Goal: Information Seeking & Learning: Learn about a topic

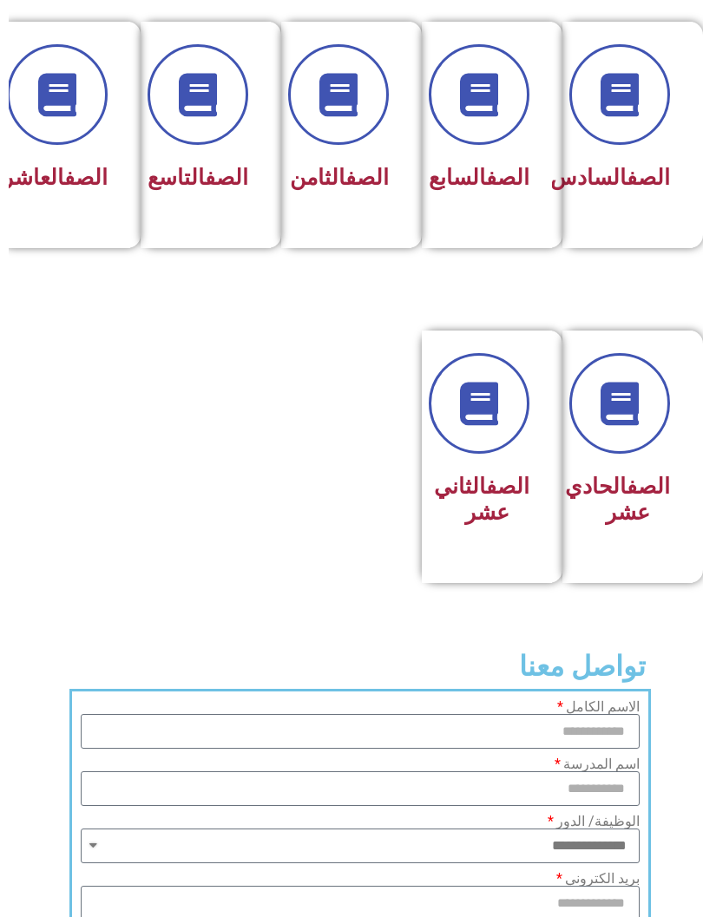
scroll to position [808, 0]
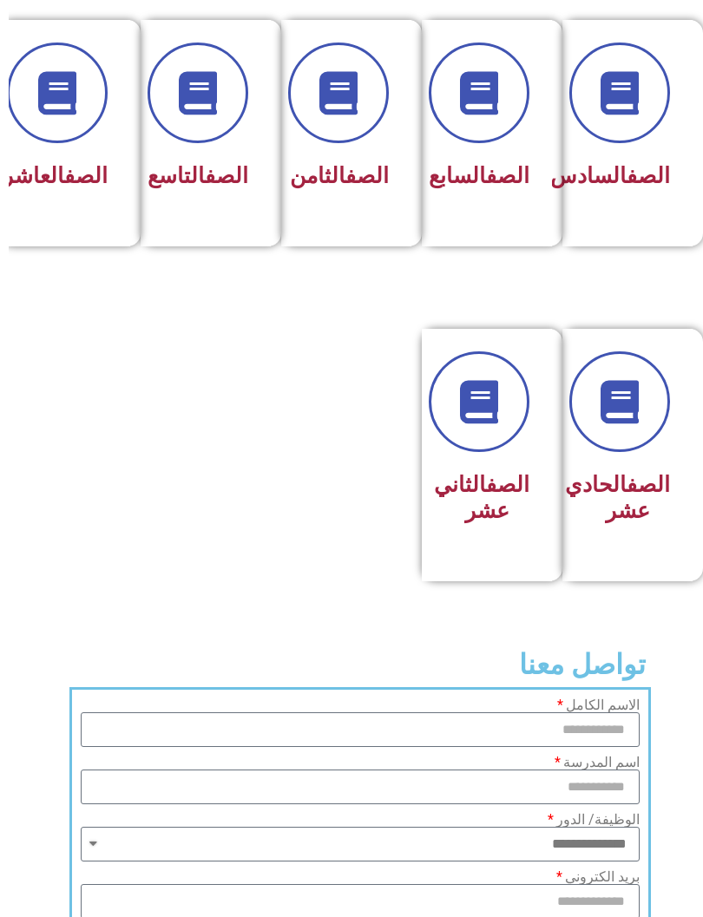
click at [639, 525] on h3 "الصف الحادي عشر" at bounding box center [618, 499] width 85 height 52
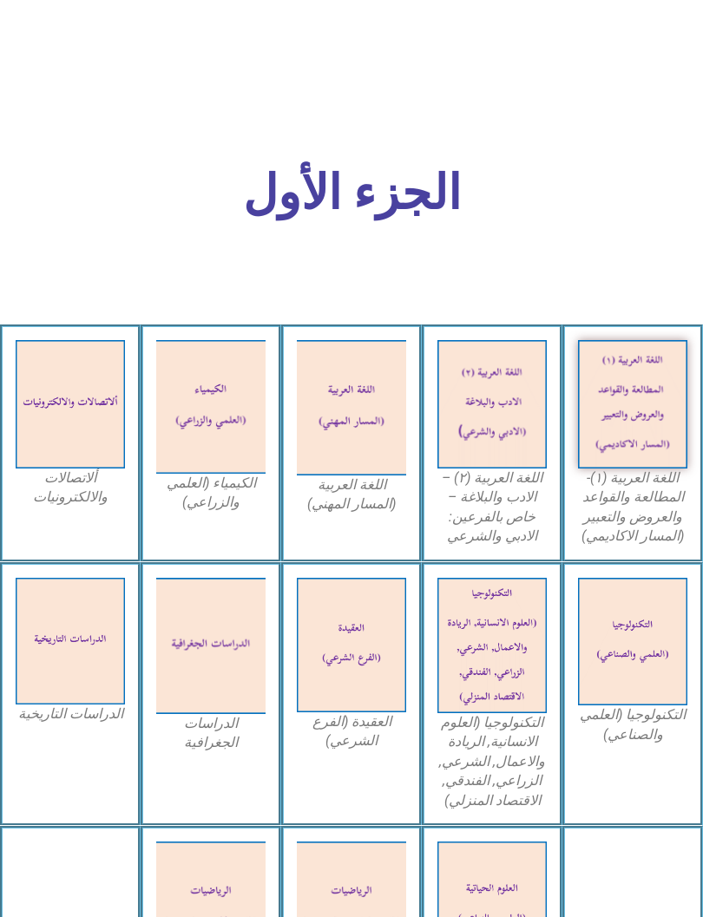
scroll to position [465, 0]
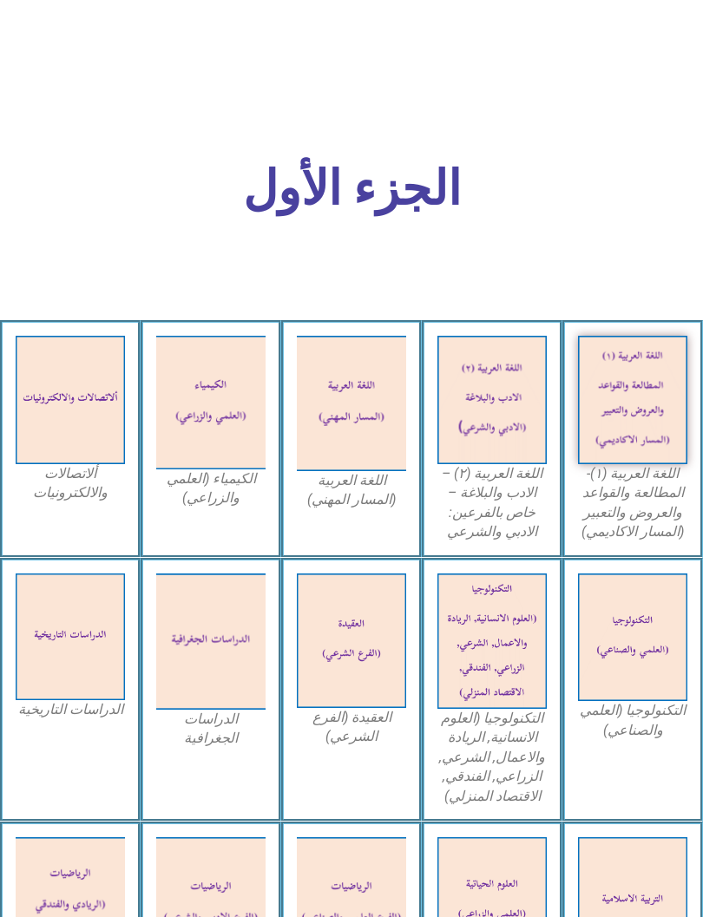
click at [659, 463] on img at bounding box center [632, 400] width 109 height 128
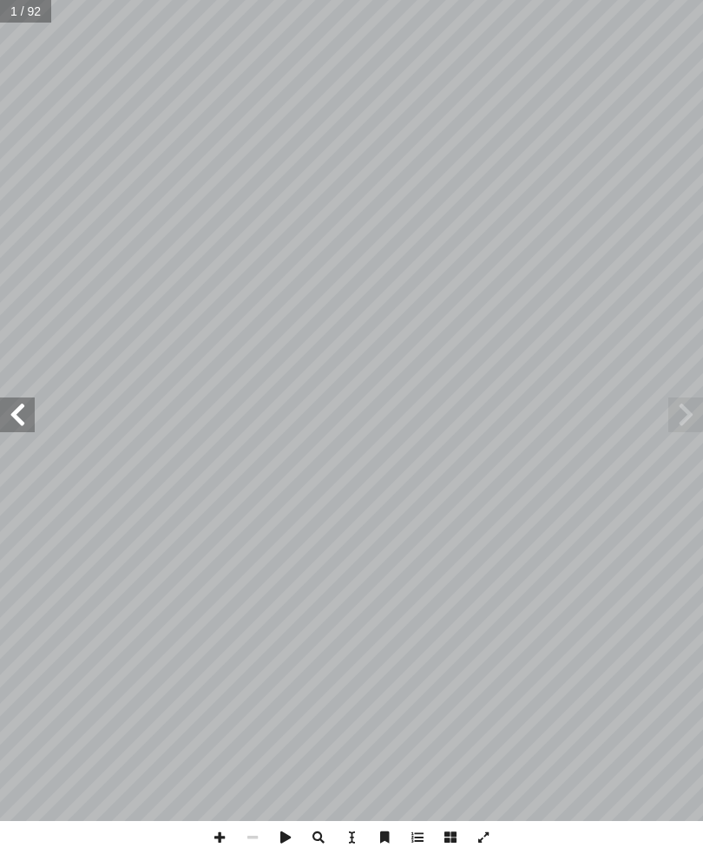
click at [14, 413] on span at bounding box center [17, 414] width 35 height 35
click at [9, 424] on span at bounding box center [17, 414] width 35 height 35
click at [14, 14] on input "text" at bounding box center [31, 11] width 63 height 23
type input "**"
click at [23, 414] on span at bounding box center [17, 414] width 35 height 35
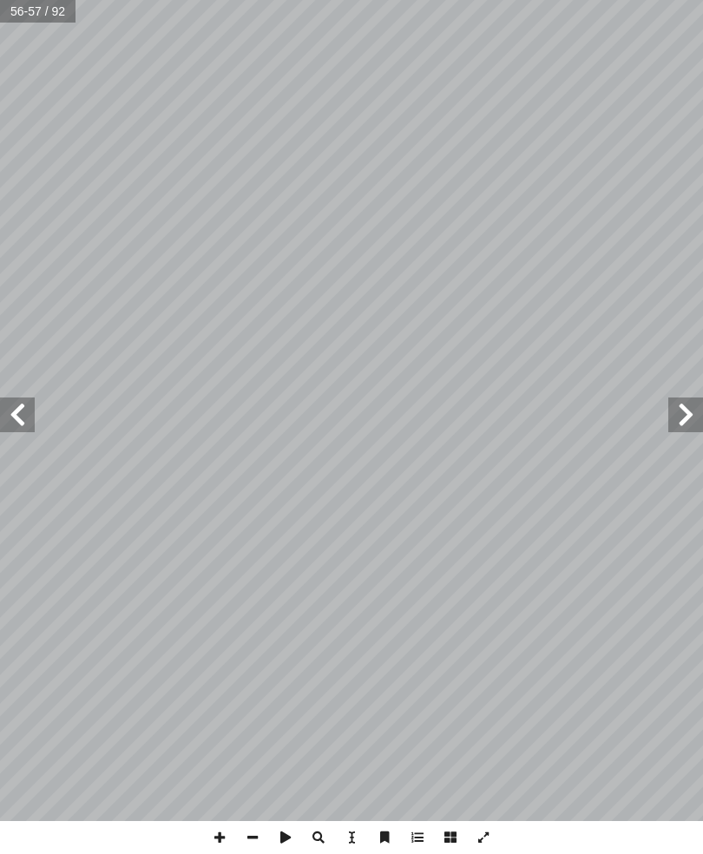
click at [27, 410] on span at bounding box center [17, 414] width 35 height 35
click at [10, 401] on span at bounding box center [17, 414] width 35 height 35
